Goal: Task Accomplishment & Management: Manage account settings

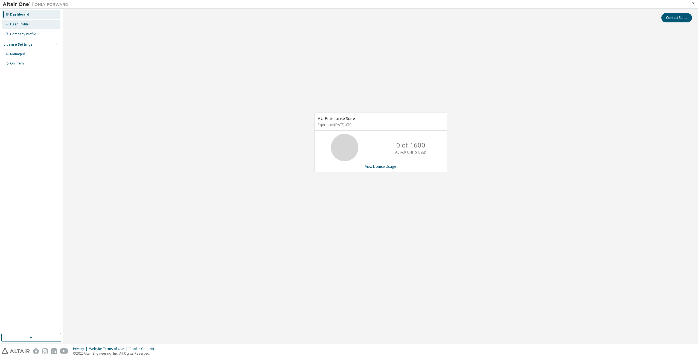
click at [52, 28] on div "User Profile" at bounding box center [31, 24] width 58 height 9
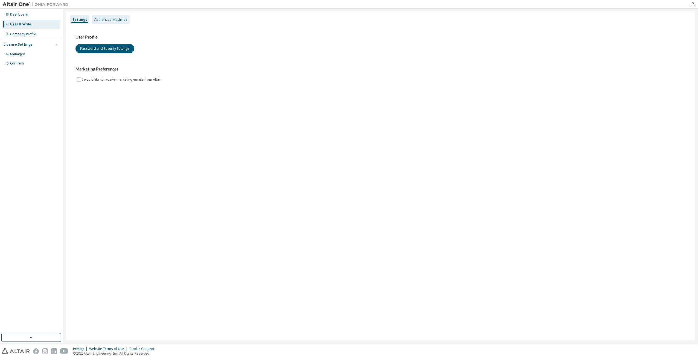
click at [113, 19] on div "Authorized Machines" at bounding box center [110, 20] width 33 height 4
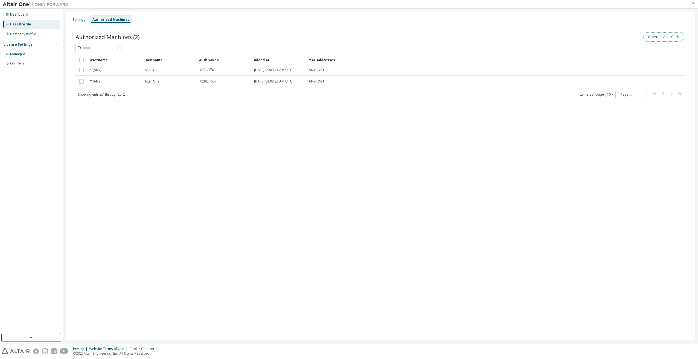
click at [670, 37] on button "Generate Auth Code" at bounding box center [663, 36] width 41 height 9
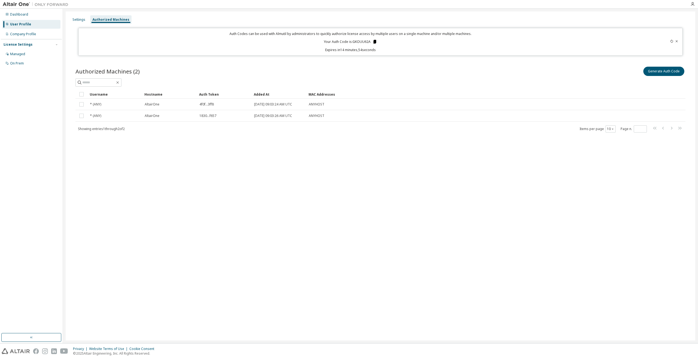
click at [374, 42] on icon at bounding box center [374, 41] width 5 height 5
click at [413, 69] on div "Generate Auth Code" at bounding box center [532, 71] width 305 height 11
